Goal: Task Accomplishment & Management: Complete application form

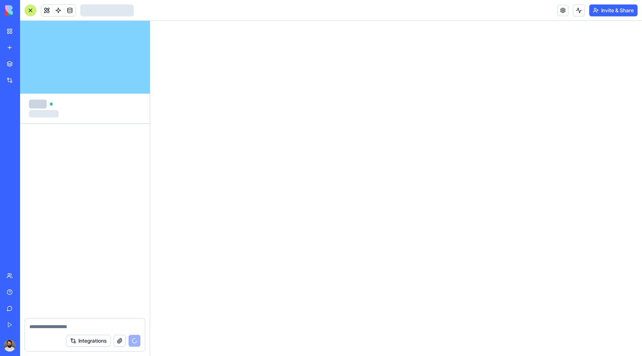
scroll to position [1200, 0]
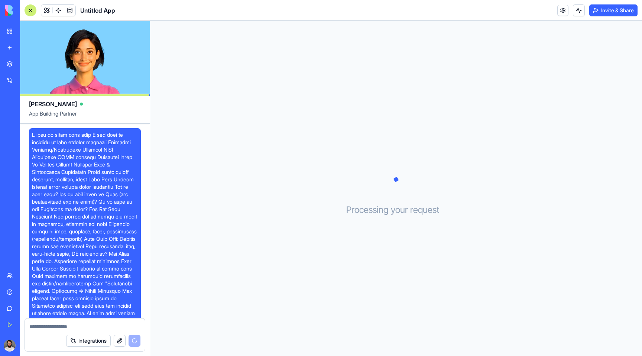
click at [272, 59] on div "Processing your request . . ." at bounding box center [396, 188] width 492 height 335
click at [276, 208] on div "Processing your request . . ." at bounding box center [396, 188] width 492 height 335
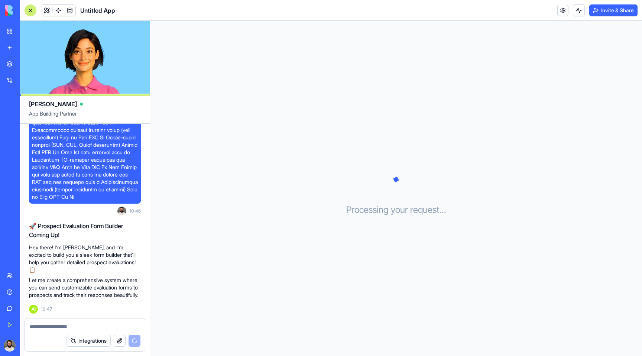
scroll to position [1312, 0]
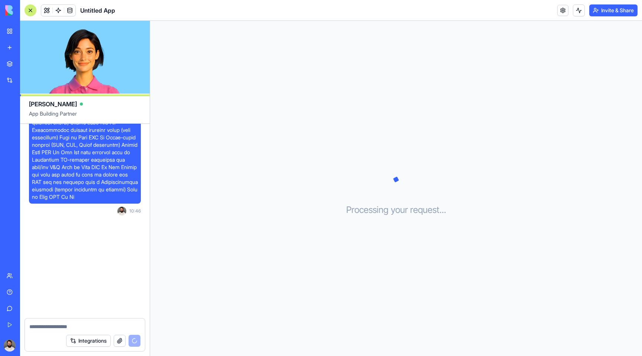
click at [81, 342] on button "Integrations" at bounding box center [88, 341] width 45 height 12
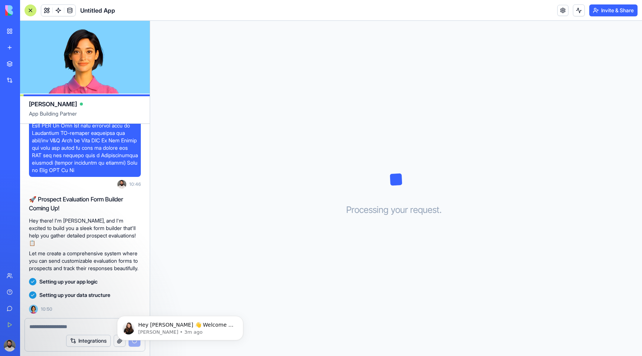
scroll to position [1346, 0]
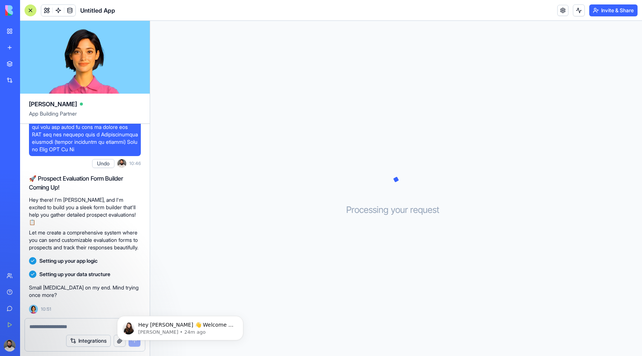
click at [452, 154] on div "Processing your request . . ." at bounding box center [396, 188] width 492 height 335
click at [84, 321] on div at bounding box center [85, 325] width 120 height 12
click at [74, 325] on textarea at bounding box center [84, 326] width 111 height 7
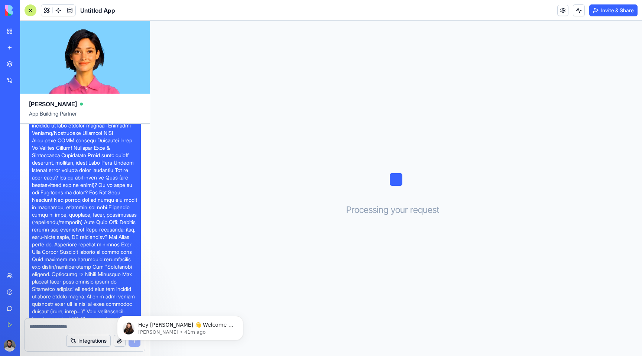
scroll to position [0, 0]
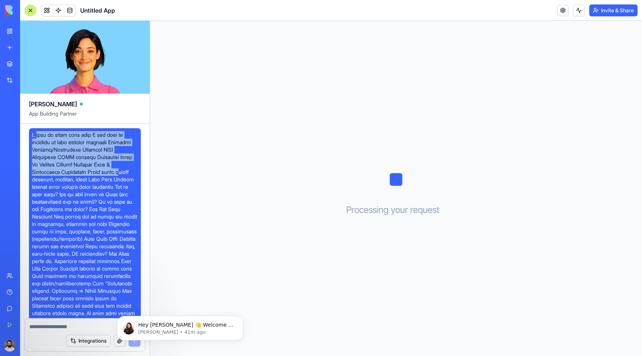
drag, startPoint x: 34, startPoint y: 133, endPoint x: 34, endPoint y: 180, distance: 47.2
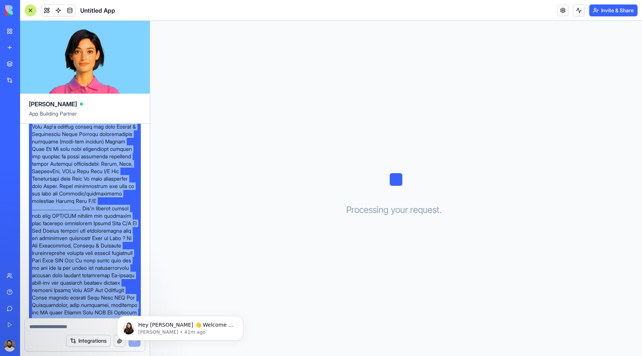
scroll to position [931, 0]
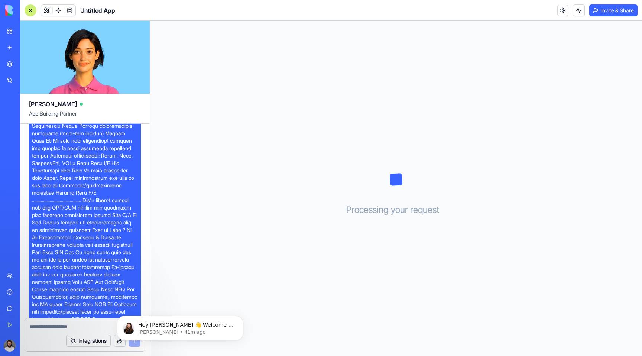
click at [34, 323] on textarea at bounding box center [84, 326] width 111 height 7
paste textarea "**********"
type textarea "**********"
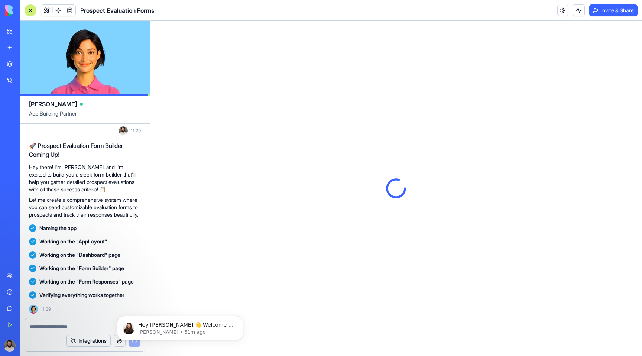
scroll to position [0, 0]
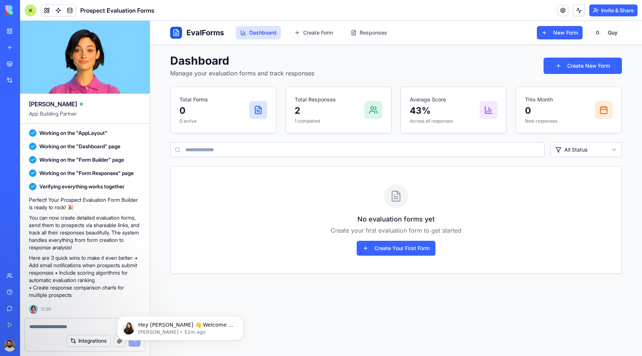
scroll to position [3127, 0]
click at [10, 34] on link "My Workspace" at bounding box center [17, 31] width 30 height 15
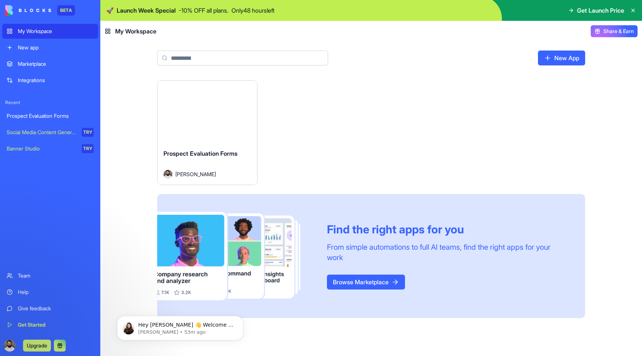
click at [52, 120] on link "Prospect Evaluation Forms" at bounding box center [50, 116] width 96 height 15
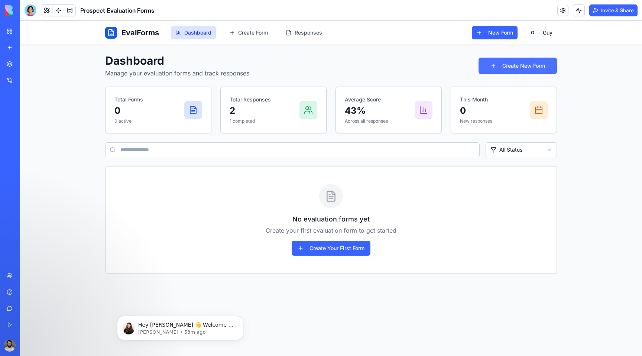
click at [505, 65] on button "Create New Form" at bounding box center [518, 66] width 78 height 16
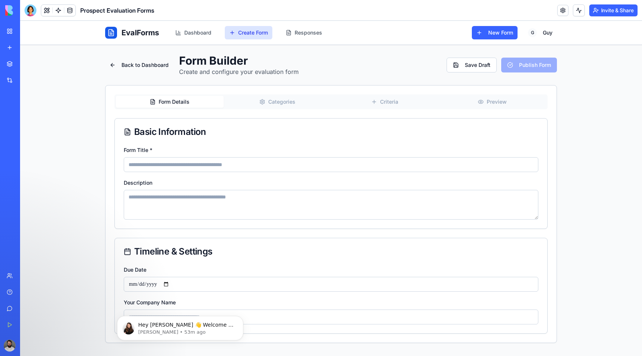
click at [292, 106] on button "Categories" at bounding box center [278, 102] width 108 height 12
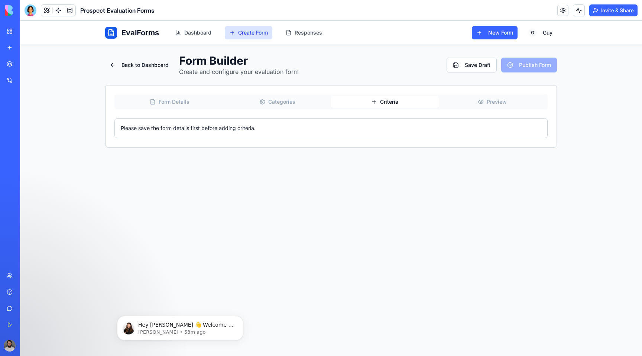
click at [369, 101] on button "Criteria" at bounding box center [385, 102] width 108 height 12
click at [170, 105] on span "Form Details" at bounding box center [174, 101] width 31 height 7
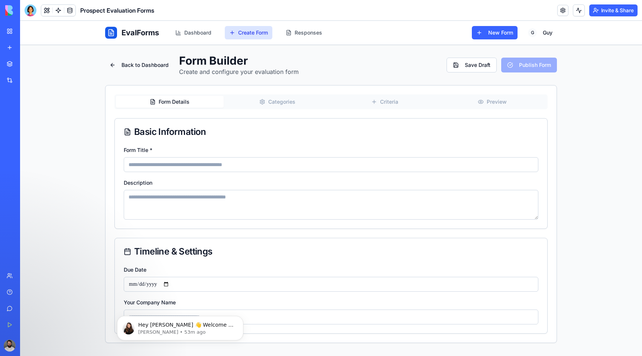
click at [304, 26] on div "EvalForms Dashboard Create Form Responses New Form G Guy" at bounding box center [331, 33] width 452 height 24
click at [304, 27] on link "Responses" at bounding box center [303, 32] width 45 height 13
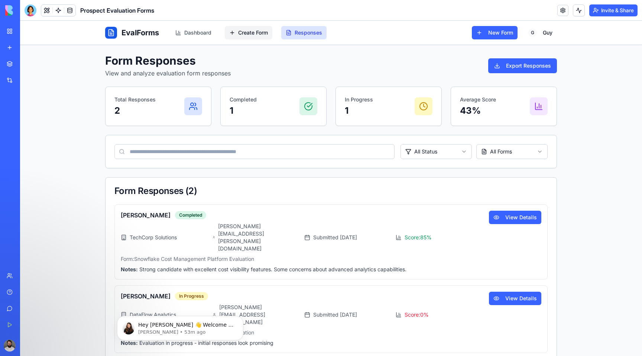
click at [248, 39] on link "Create Form" at bounding box center [249, 32] width 48 height 13
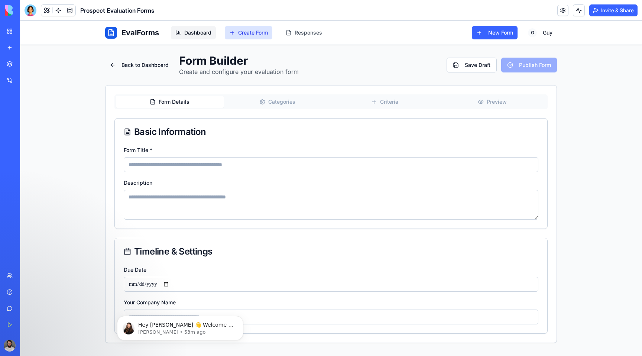
click at [210, 35] on span "Dashboard" at bounding box center [197, 32] width 27 height 7
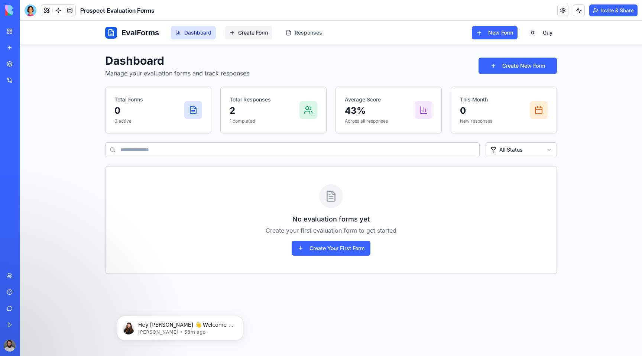
click at [248, 32] on span "Create Form" at bounding box center [253, 32] width 30 height 7
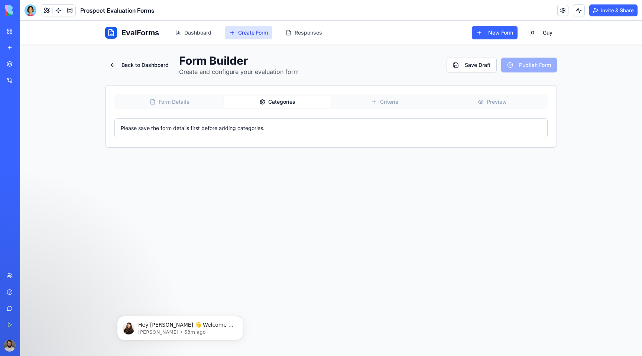
click at [270, 100] on span "Categories" at bounding box center [281, 101] width 27 height 7
click at [400, 97] on button "Criteria" at bounding box center [385, 102] width 108 height 12
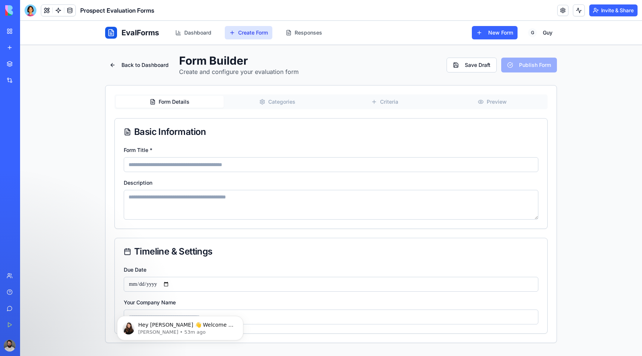
click at [203, 105] on button "Form Details" at bounding box center [170, 102] width 108 height 12
click at [134, 29] on h1 "EvalForms" at bounding box center [141, 33] width 38 height 10
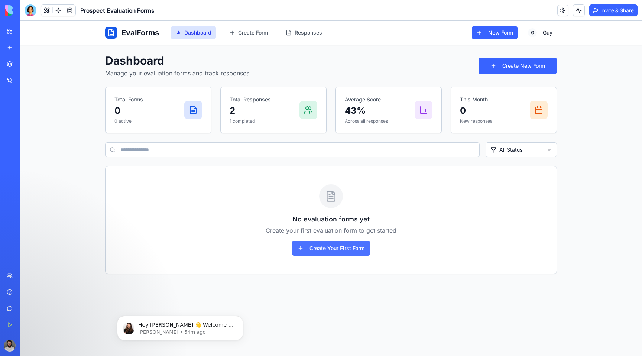
click at [316, 251] on button "Create Your First Form" at bounding box center [331, 248] width 79 height 15
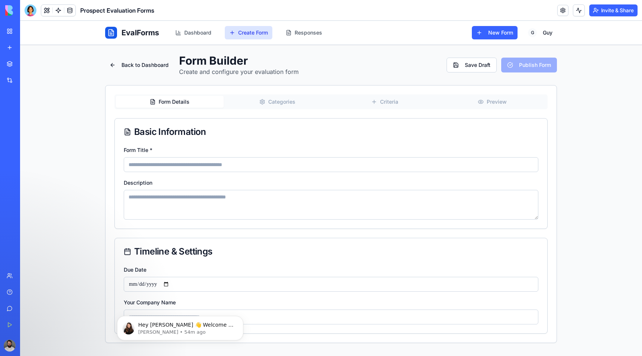
click at [261, 176] on div "Form Title * Description" at bounding box center [331, 186] width 433 height 83
click at [257, 168] on input "Form Title *" at bounding box center [331, 164] width 415 height 15
click at [268, 103] on button "Categories" at bounding box center [278, 102] width 108 height 12
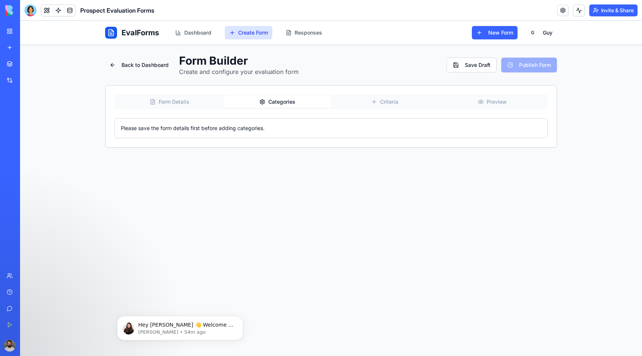
click at [237, 125] on div "Please save the form details first before adding categories." at bounding box center [331, 128] width 421 height 7
drag, startPoint x: 181, startPoint y: 129, endPoint x: 252, endPoint y: 129, distance: 71.0
click at [252, 129] on div "Please save the form details first before adding categories." at bounding box center [331, 128] width 421 height 7
click at [198, 107] on button "Form Details" at bounding box center [170, 102] width 108 height 12
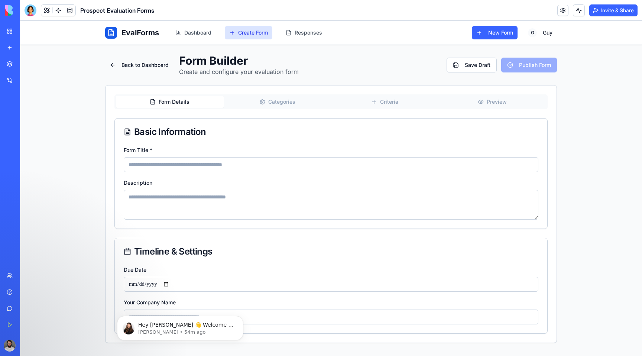
click at [279, 166] on input "Form Title *" at bounding box center [331, 164] width 415 height 15
click at [175, 167] on input "**********" at bounding box center [331, 164] width 415 height 15
type input "*******"
click at [464, 63] on button "Save Draft" at bounding box center [472, 65] width 50 height 15
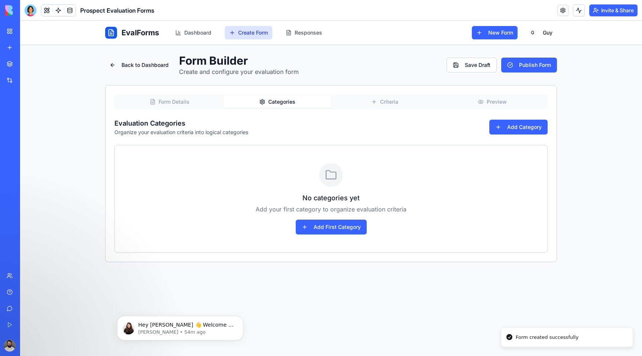
click at [287, 103] on span "Categories" at bounding box center [281, 101] width 27 height 7
click at [337, 230] on button "Add First Category" at bounding box center [331, 227] width 71 height 15
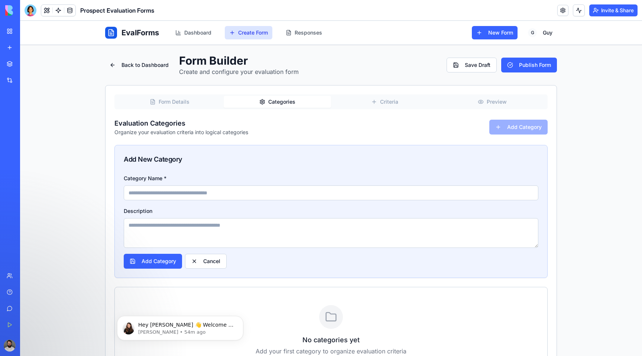
click at [385, 101] on span "Criteria" at bounding box center [389, 101] width 18 height 7
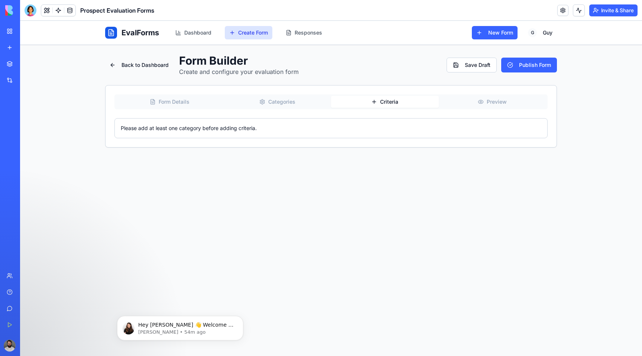
click at [330, 131] on div "Please add at least one category before adding criteria." at bounding box center [331, 128] width 421 height 7
click at [297, 100] on button "Categories" at bounding box center [278, 102] width 108 height 12
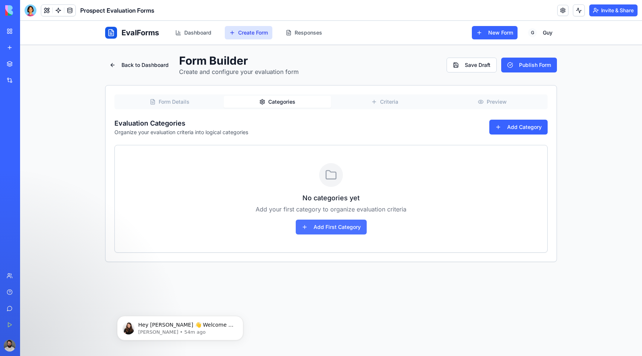
click at [332, 228] on button "Add First Category" at bounding box center [331, 227] width 71 height 15
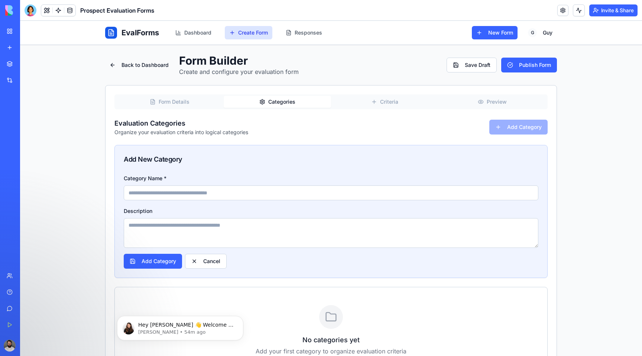
click at [250, 194] on input "Category Name *" at bounding box center [331, 192] width 415 height 15
type input "**********"
click at [172, 257] on button "Add Category" at bounding box center [153, 261] width 58 height 15
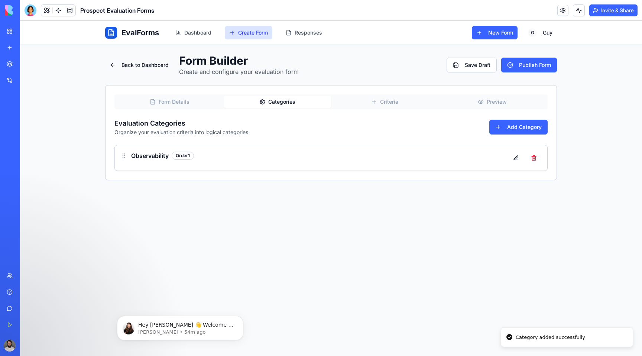
click at [384, 103] on span "Criteria" at bounding box center [389, 101] width 18 height 7
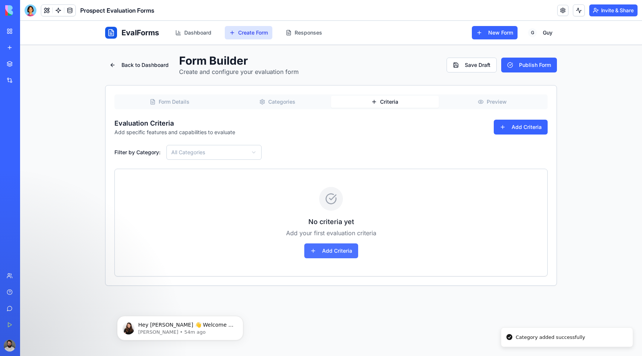
click at [334, 252] on button "Add Criteria" at bounding box center [331, 250] width 54 height 15
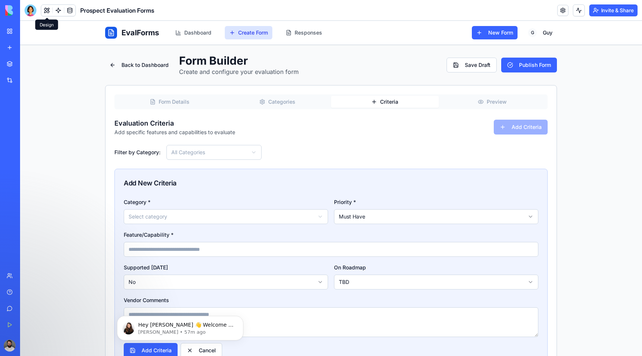
click at [50, 9] on button at bounding box center [46, 10] width 11 height 11
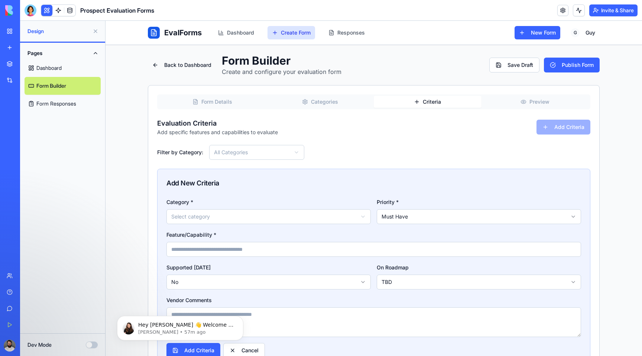
click at [58, 73] on link "Dashboard" at bounding box center [63, 68] width 76 height 18
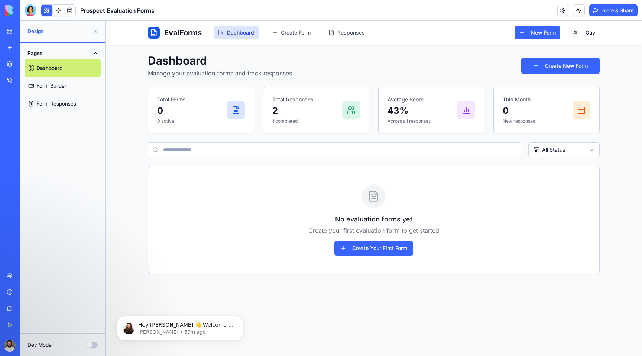
click at [56, 86] on link "Form Builder" at bounding box center [63, 86] width 76 height 18
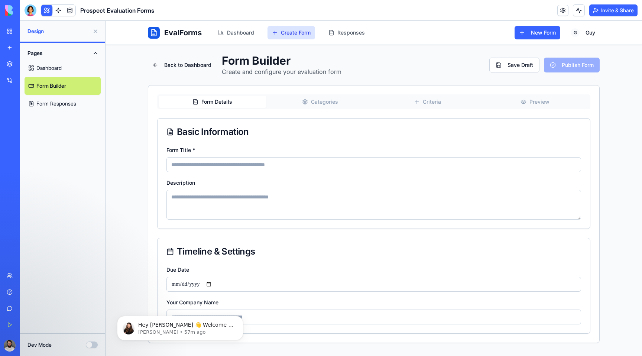
click at [59, 75] on link "Dashboard" at bounding box center [63, 68] width 76 height 18
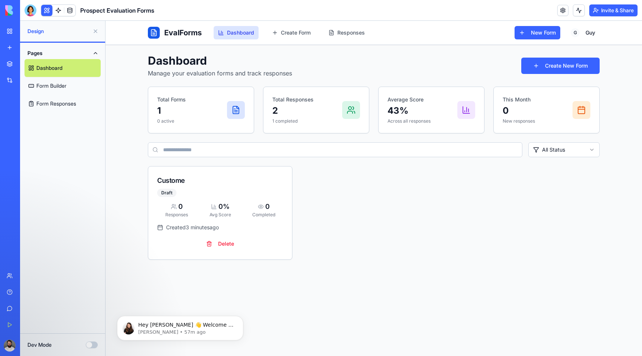
click at [32, 37] on link "My Workspace" at bounding box center [17, 31] width 30 height 15
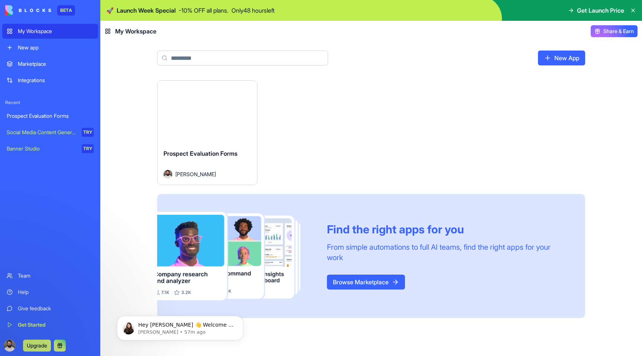
click at [229, 156] on span "Prospect Evaluation Forms" at bounding box center [201, 153] width 74 height 7
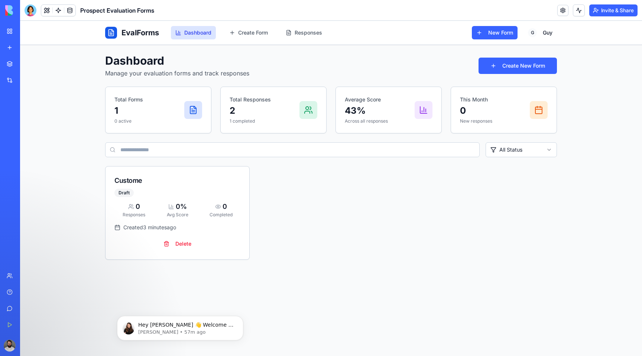
click at [184, 137] on div "Dashboard Manage your evaluation forms and track responses Create New Form Tota…" at bounding box center [331, 157] width 452 height 206
click at [49, 9] on button at bounding box center [46, 10] width 11 height 11
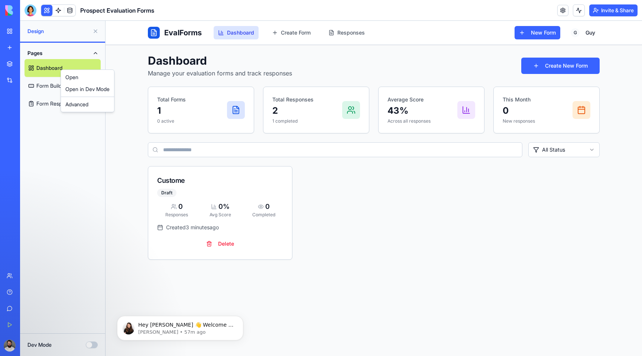
click at [62, 53] on html "BETA My Workspace New app Marketplace Integrations Recent Prospect Evaluation F…" at bounding box center [321, 178] width 642 height 356
click at [62, 79] on link "Form Builder" at bounding box center [63, 86] width 76 height 18
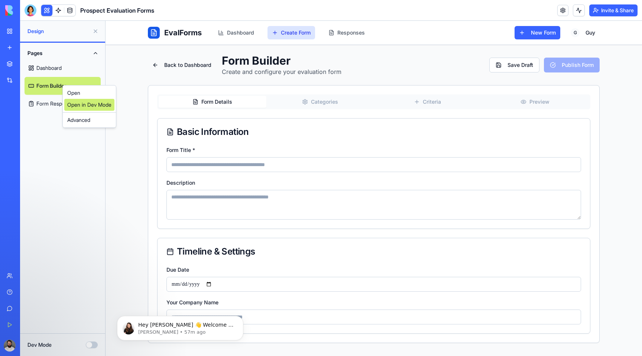
click at [76, 102] on link "Open in Dev Mode" at bounding box center [89, 105] width 50 height 12
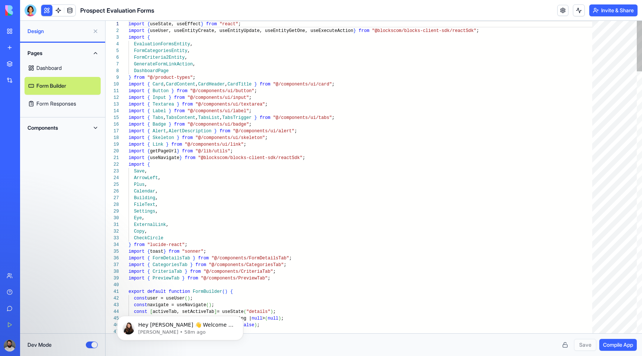
scroll to position [67, 0]
